Goal: Information Seeking & Learning: Learn about a topic

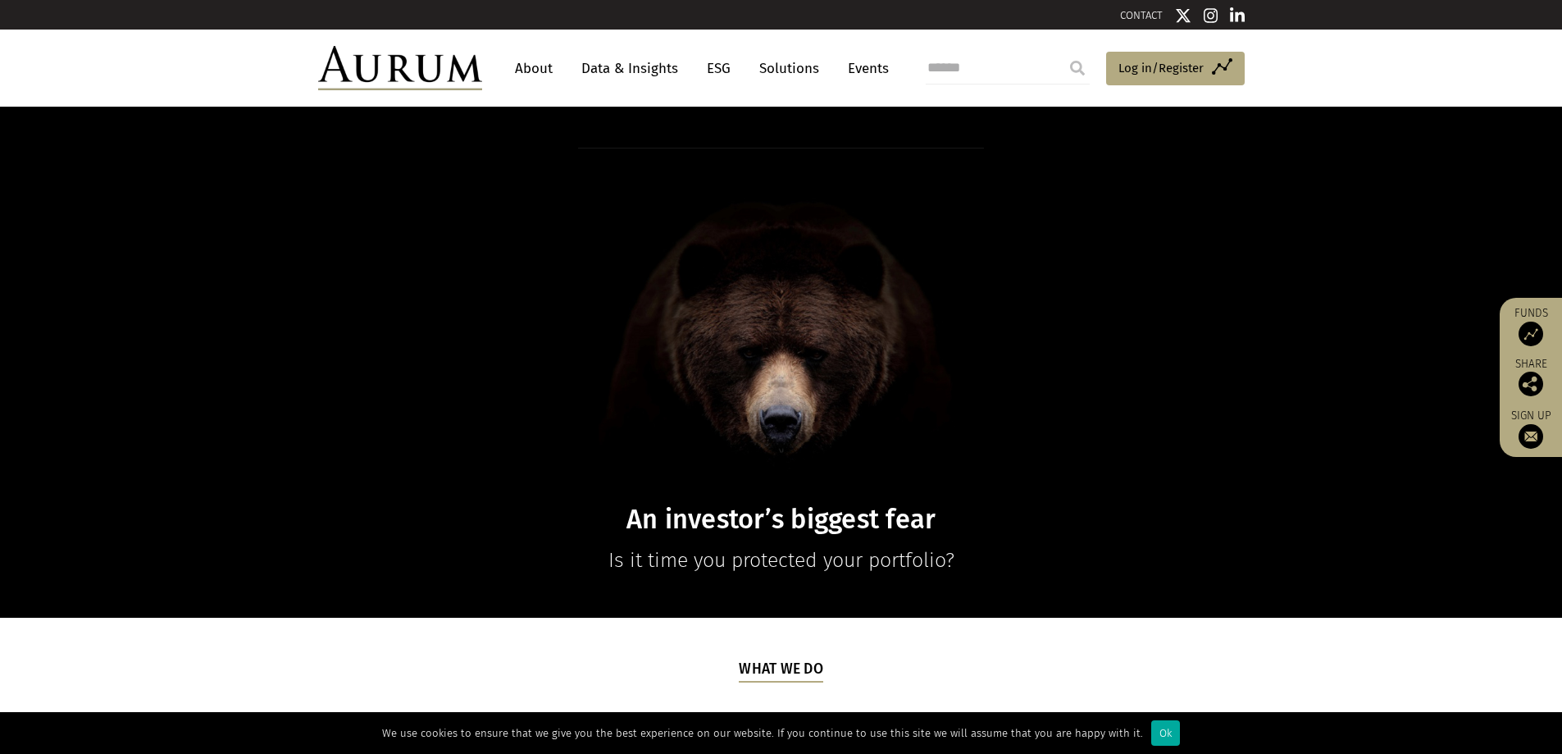
click at [630, 70] on link "Data & Insights" at bounding box center [629, 68] width 113 height 30
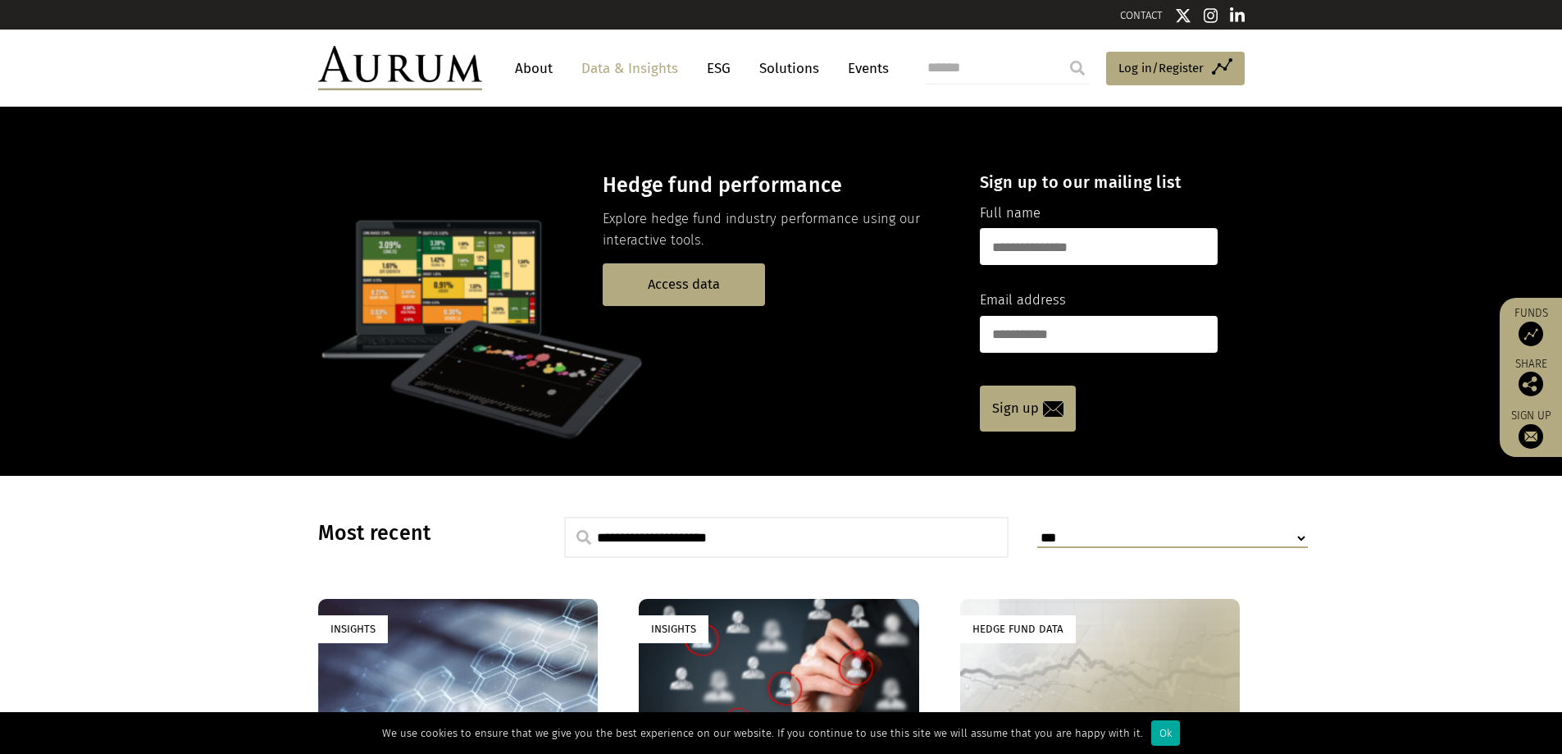
click at [872, 66] on link "Events" at bounding box center [864, 68] width 49 height 30
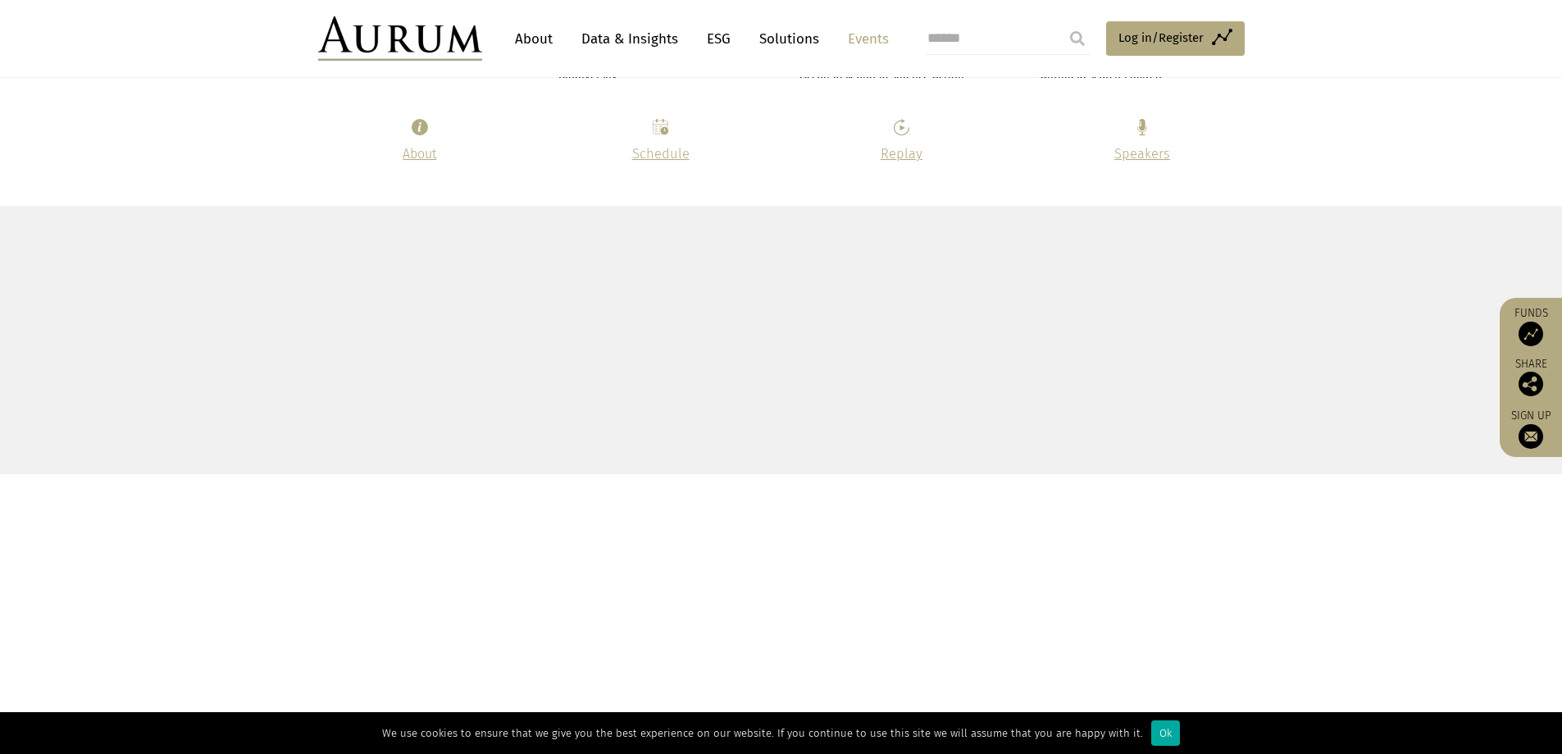
scroll to position [3608, 0]
